Goal: Check status: Check status

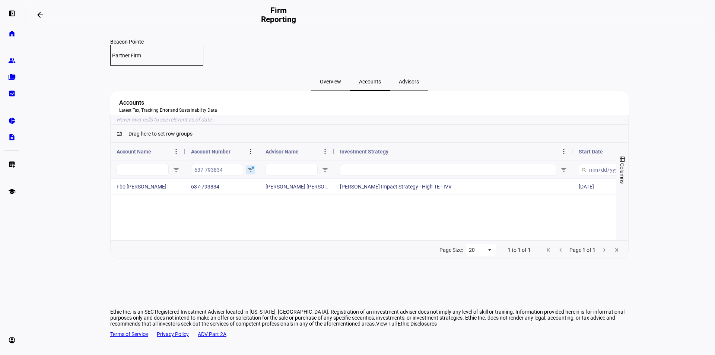
click at [225, 176] on input "637-793834" at bounding box center [217, 170] width 52 height 12
click at [220, 176] on input "656-612909" at bounding box center [217, 170] width 52 height 12
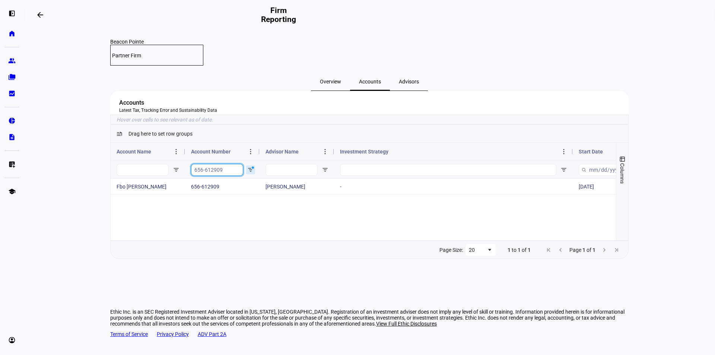
click at [220, 176] on input "656-612909" at bounding box center [217, 170] width 52 height 12
paste input "5-285253"
click at [204, 176] on input "655-285253" at bounding box center [217, 170] width 52 height 12
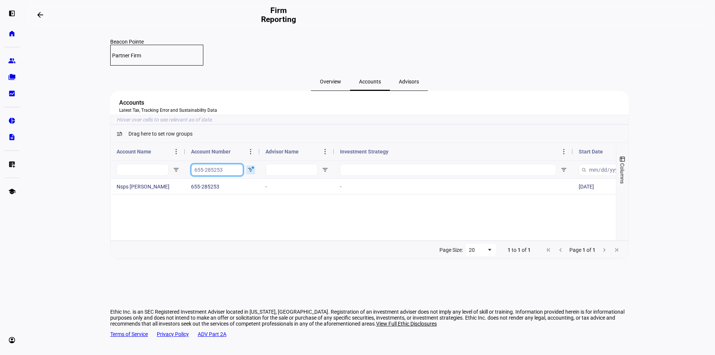
paste input "7227663"
type input "72276633"
